Goal: Find contact information: Find contact information

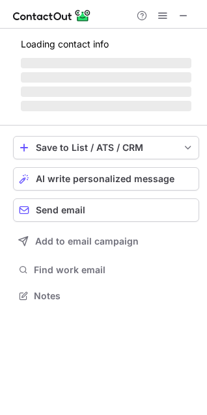
scroll to position [304, 207]
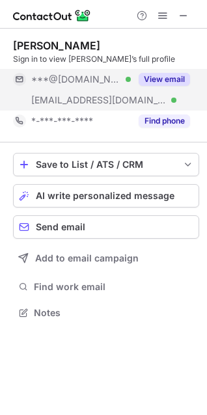
click at [181, 72] on div "View email" at bounding box center [160, 79] width 59 height 21
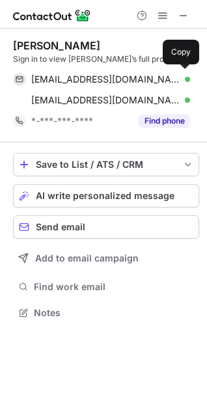
click at [181, 72] on div "[EMAIL_ADDRESS][DOMAIN_NAME] Verified Send email Copy" at bounding box center [101, 79] width 177 height 21
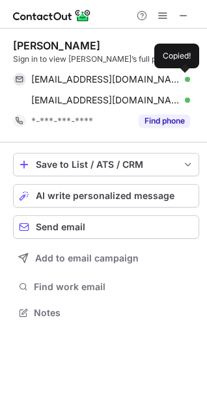
click at [181, 72] on div "[EMAIL_ADDRESS][DOMAIN_NAME] Verified Send email Copied!" at bounding box center [101, 79] width 177 height 21
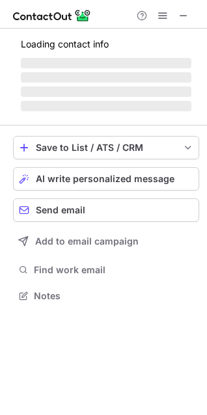
scroll to position [283, 207]
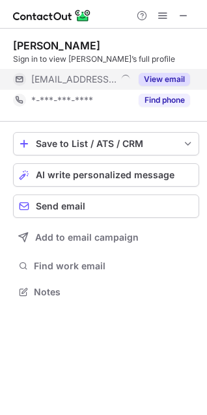
click at [171, 83] on button "View email" at bounding box center [164, 79] width 51 height 13
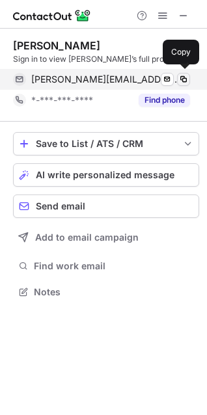
click at [180, 82] on span at bounding box center [183, 79] width 10 height 10
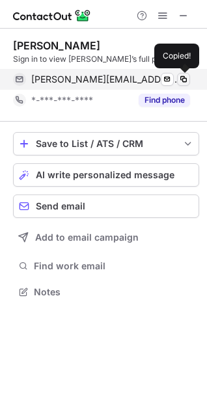
click at [180, 82] on span at bounding box center [183, 79] width 10 height 10
